Goal: Transaction & Acquisition: Purchase product/service

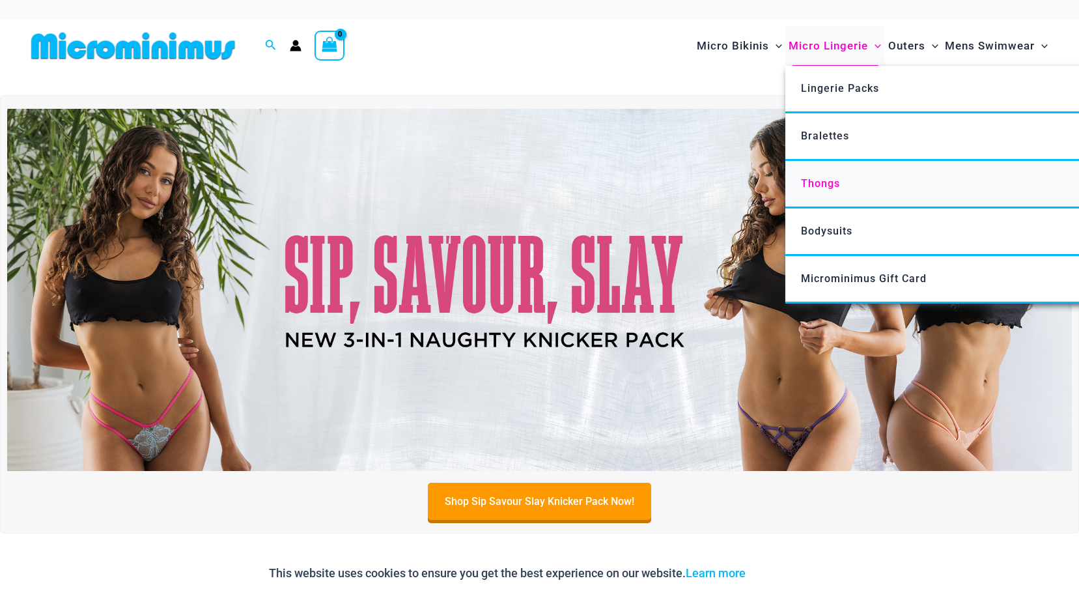
click at [838, 181] on span "Thongs" at bounding box center [820, 183] width 39 height 12
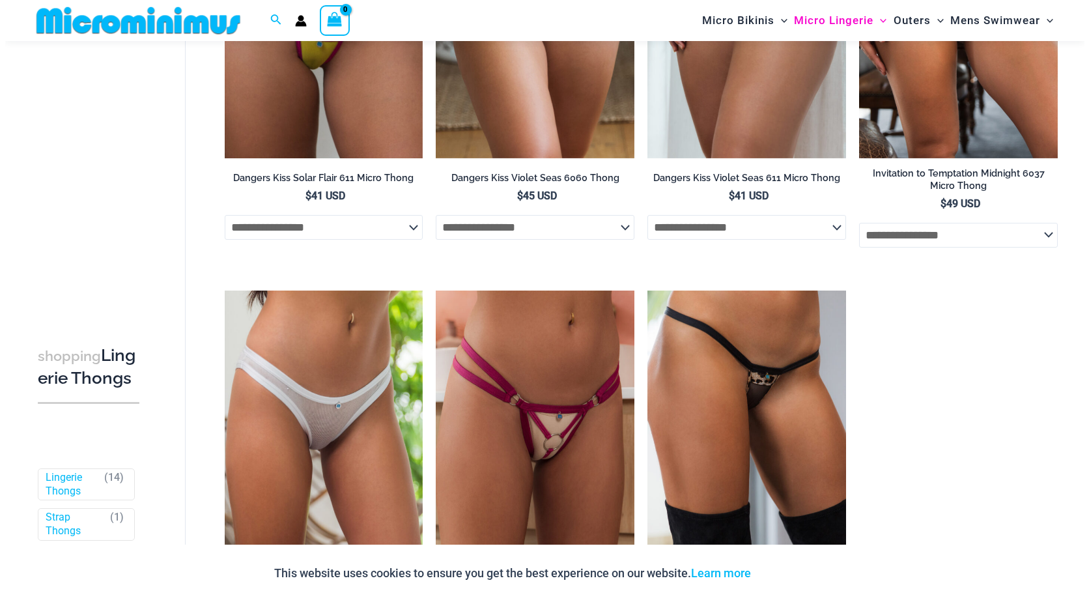
scroll to position [1302, 0]
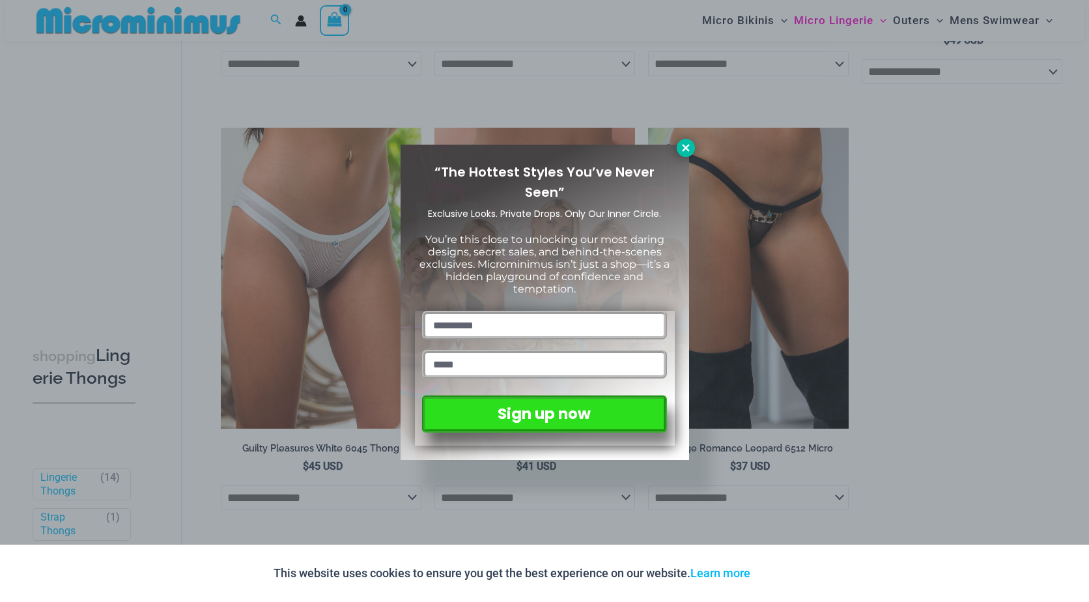
click at [682, 150] on icon at bounding box center [686, 148] width 12 height 12
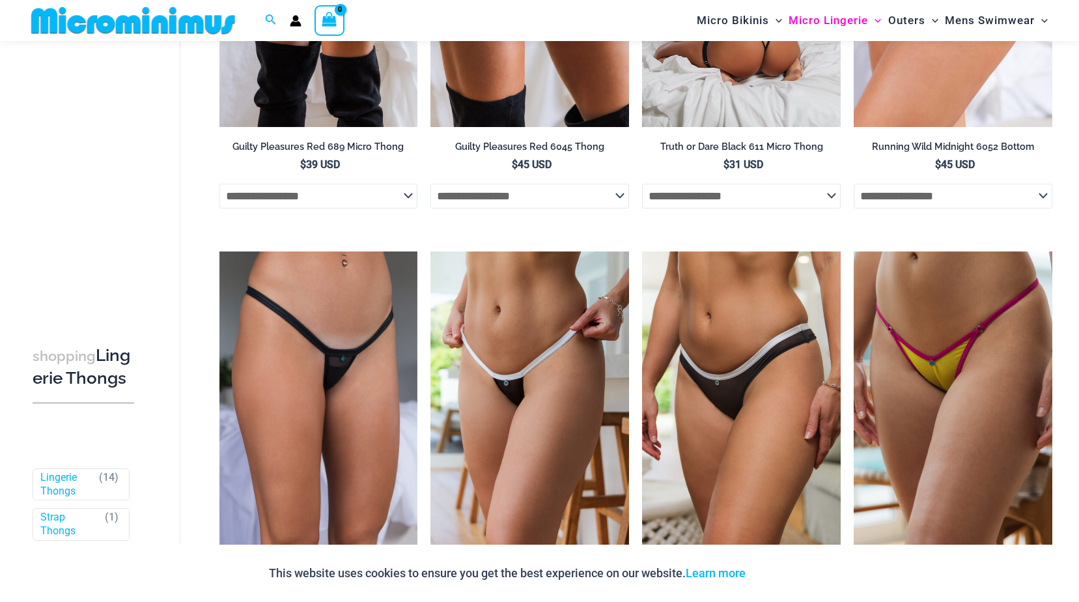
scroll to position [0, 0]
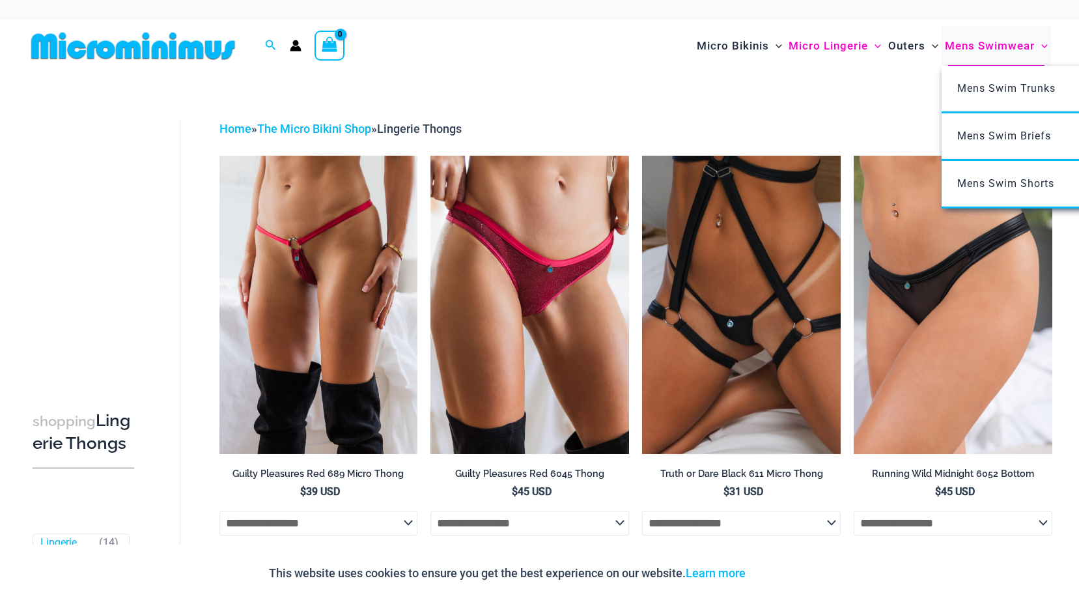
click at [1015, 42] on span "Mens Swimwear" at bounding box center [990, 45] width 90 height 33
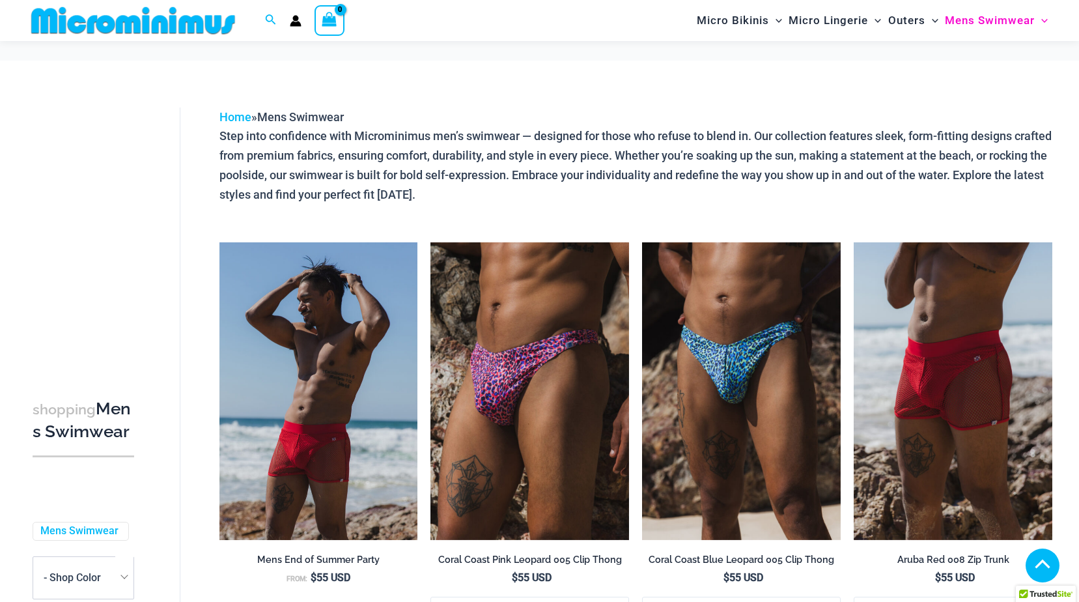
scroll to position [512, 0]
